Goal: Task Accomplishment & Management: Complete application form

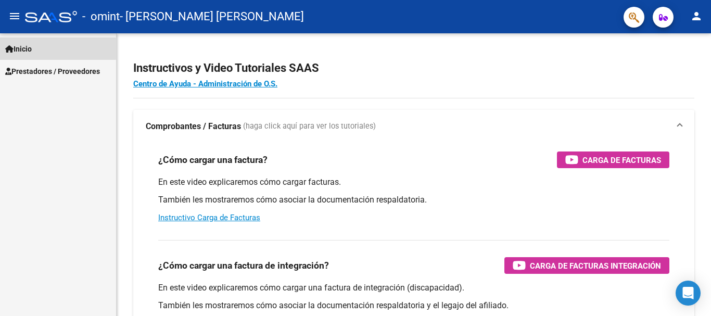
click at [16, 49] on span "Inicio" at bounding box center [18, 48] width 27 height 11
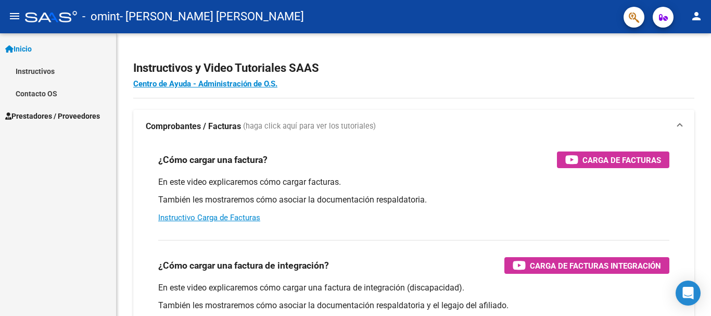
click at [44, 111] on span "Prestadores / Proveedores" at bounding box center [52, 115] width 95 height 11
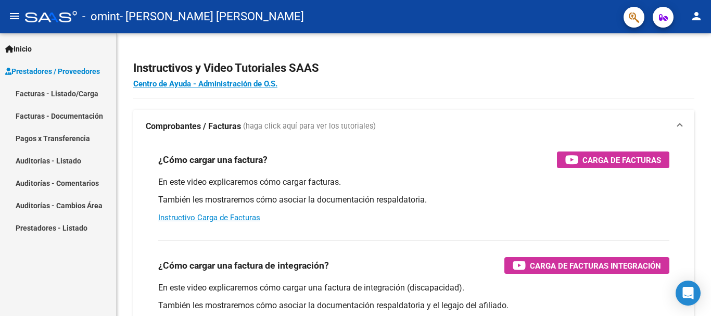
click at [52, 93] on link "Facturas - Listado/Carga" at bounding box center [58, 93] width 116 height 22
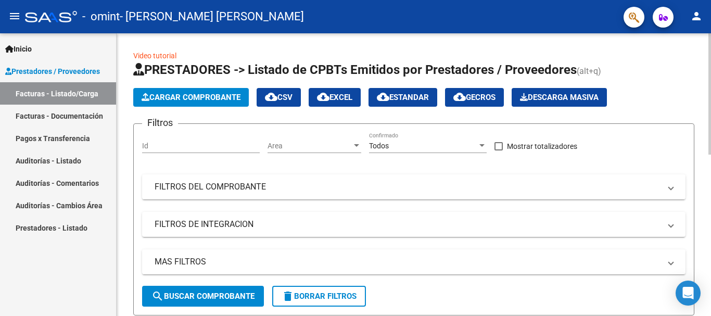
click at [81, 115] on link "Facturas - Documentación" at bounding box center [58, 116] width 116 height 22
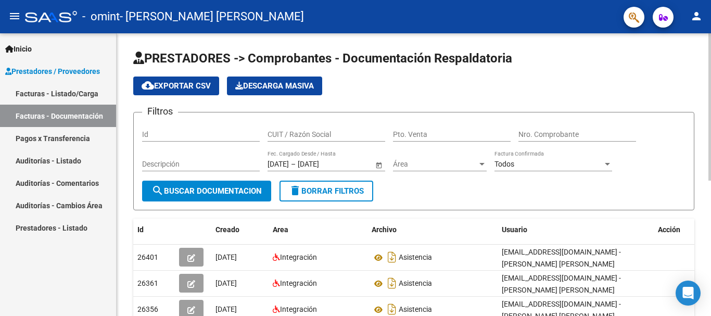
click at [44, 141] on link "Pagos x Transferencia" at bounding box center [58, 138] width 116 height 22
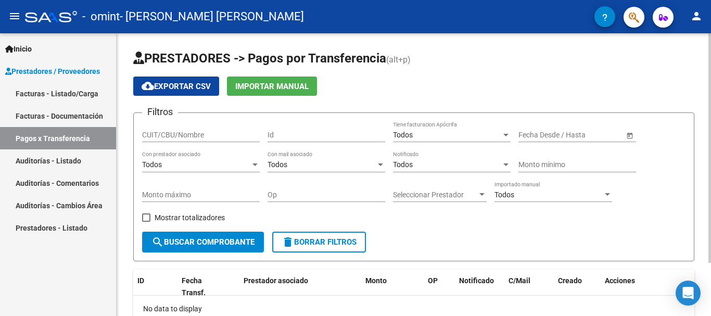
click at [46, 162] on link "Auditorías - Listado" at bounding box center [58, 160] width 116 height 22
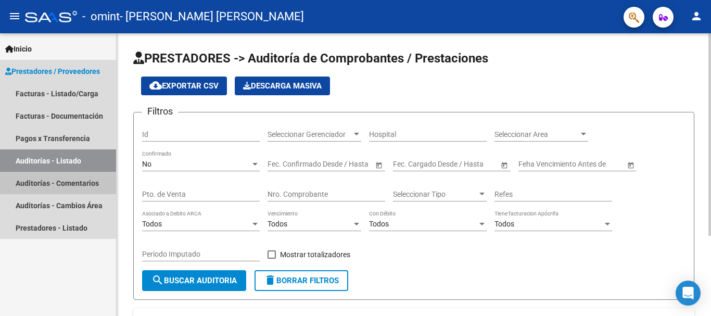
click at [49, 178] on link "Auditorías - Comentarios" at bounding box center [58, 183] width 116 height 22
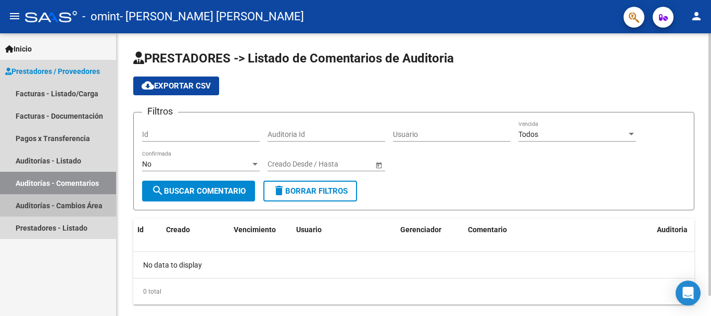
click at [51, 203] on link "Auditorías - Cambios Área" at bounding box center [58, 205] width 116 height 22
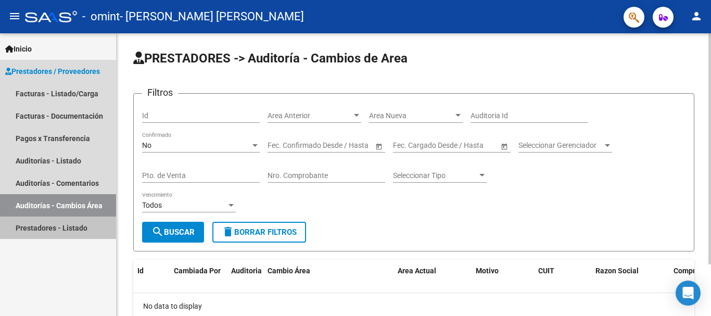
click at [58, 225] on link "Prestadores - Listado" at bounding box center [58, 228] width 116 height 22
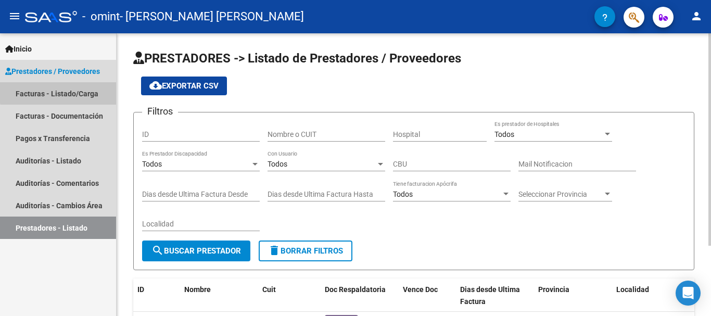
click at [65, 92] on link "Facturas - Listado/Carga" at bounding box center [58, 93] width 116 height 22
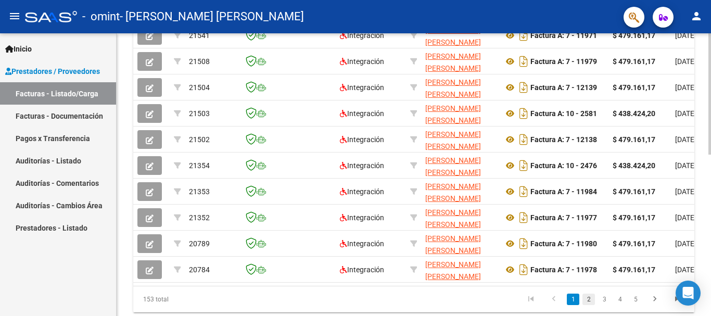
scroll to position [365, 0]
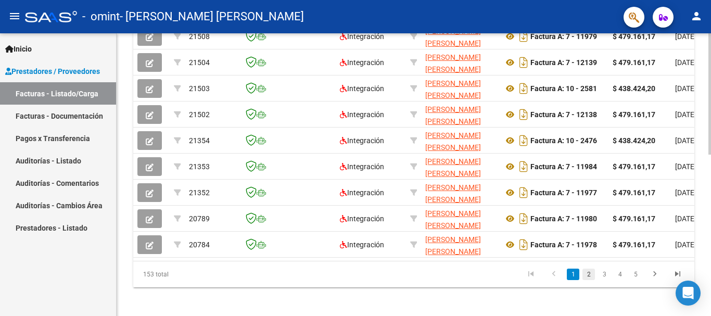
click at [587, 280] on link "2" at bounding box center [589, 274] width 12 height 11
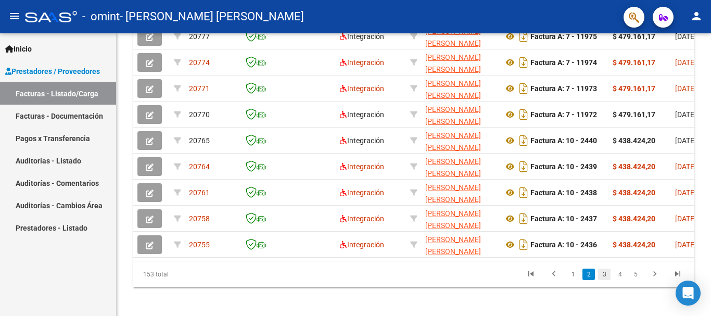
click at [605, 279] on link "3" at bounding box center [604, 274] width 12 height 11
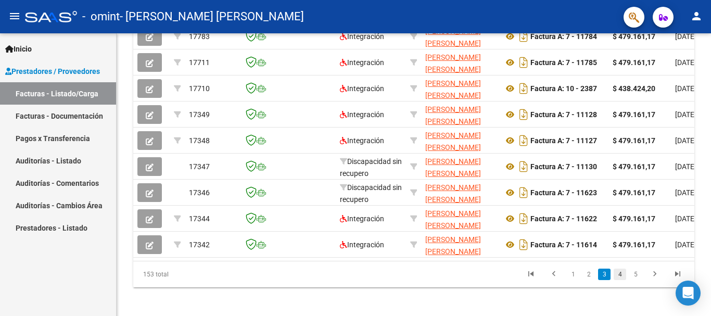
click at [620, 280] on link "4" at bounding box center [620, 274] width 12 height 11
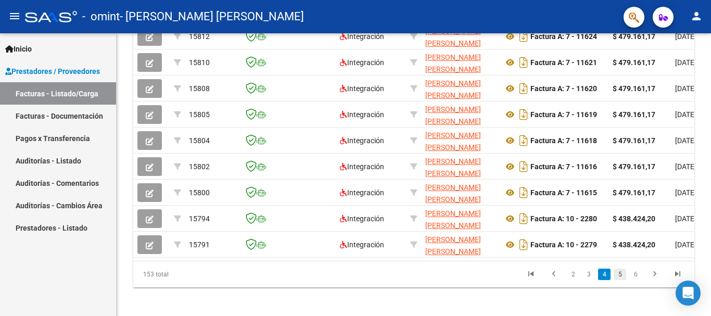
click at [622, 280] on link "5" at bounding box center [620, 274] width 12 height 11
click at [589, 280] on link "4" at bounding box center [589, 274] width 12 height 11
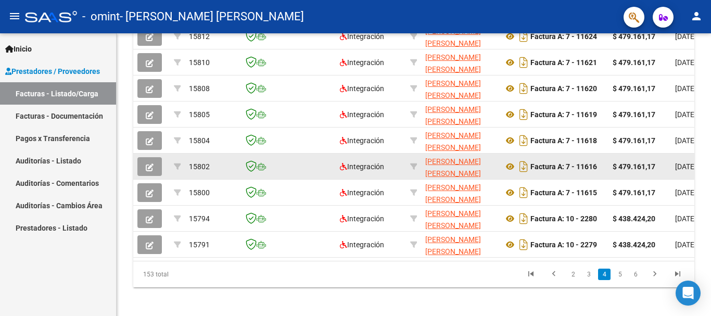
click at [155, 165] on button "button" at bounding box center [149, 166] width 24 height 19
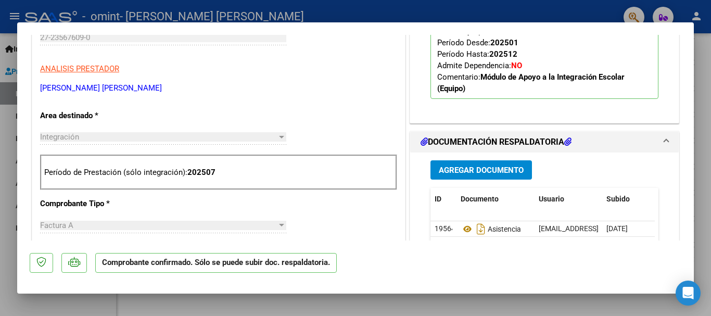
scroll to position [521, 0]
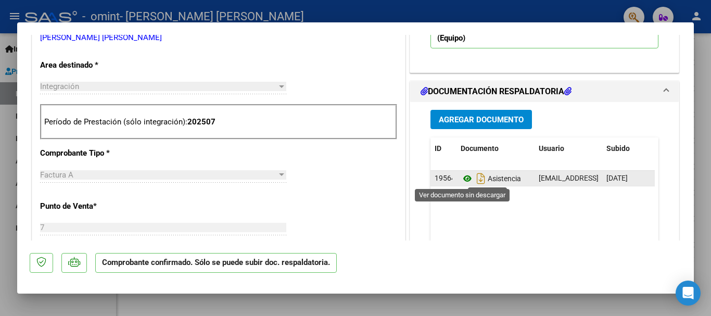
click at [463, 179] on icon at bounding box center [468, 178] width 14 height 12
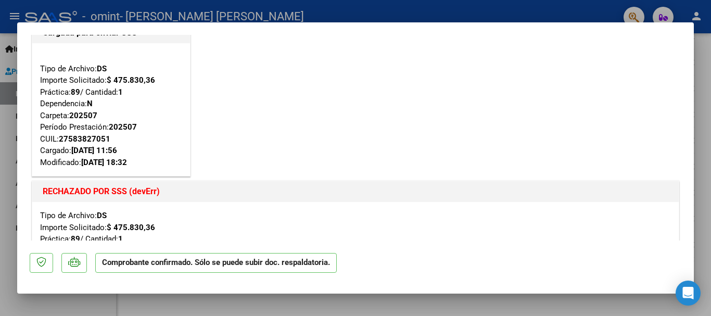
scroll to position [0, 0]
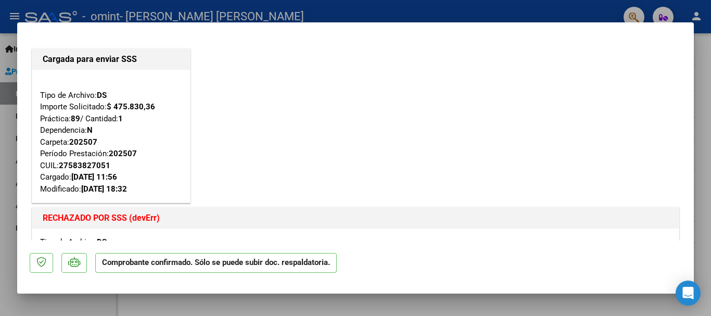
click at [84, 300] on div at bounding box center [355, 158] width 711 height 316
type input "$ 0,00"
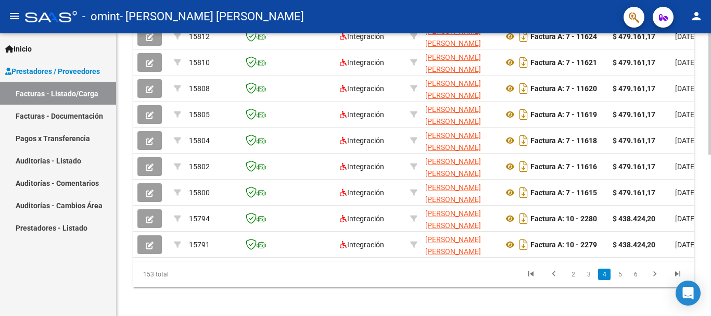
scroll to position [365, 0]
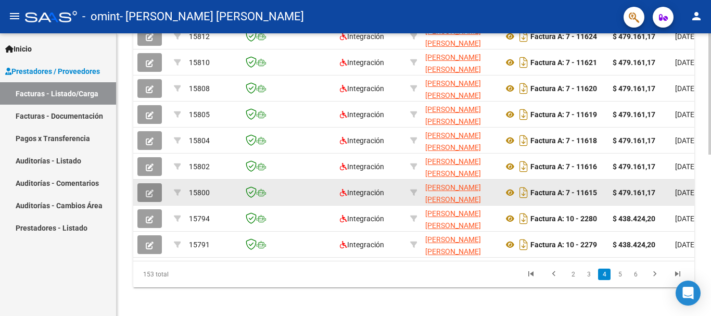
click at [154, 190] on button "button" at bounding box center [149, 192] width 24 height 19
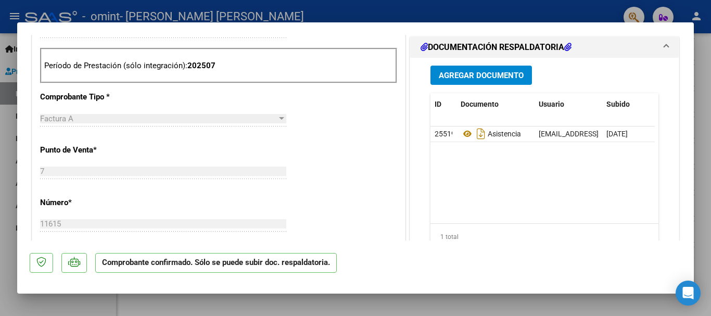
scroll to position [521, 0]
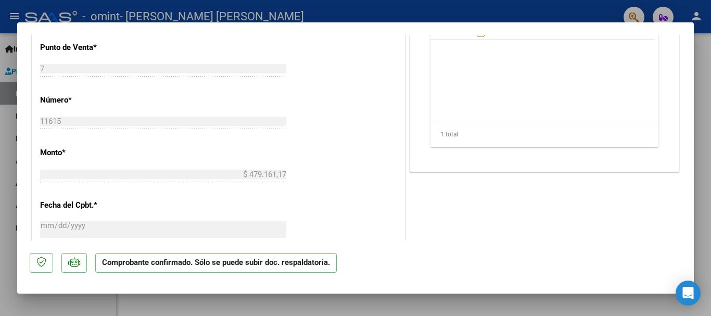
click at [94, 301] on div at bounding box center [355, 158] width 711 height 316
type input "$ 0,00"
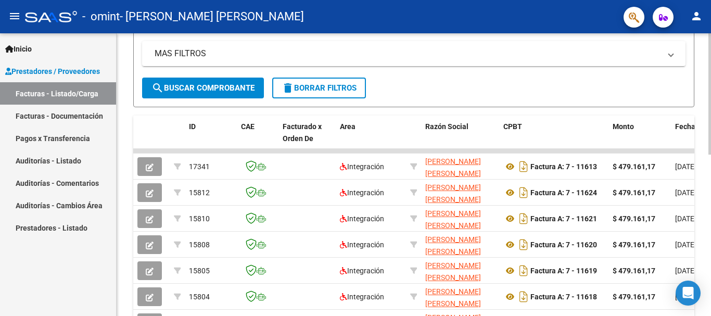
scroll to position [260, 0]
